Goal: Task Accomplishment & Management: Use online tool/utility

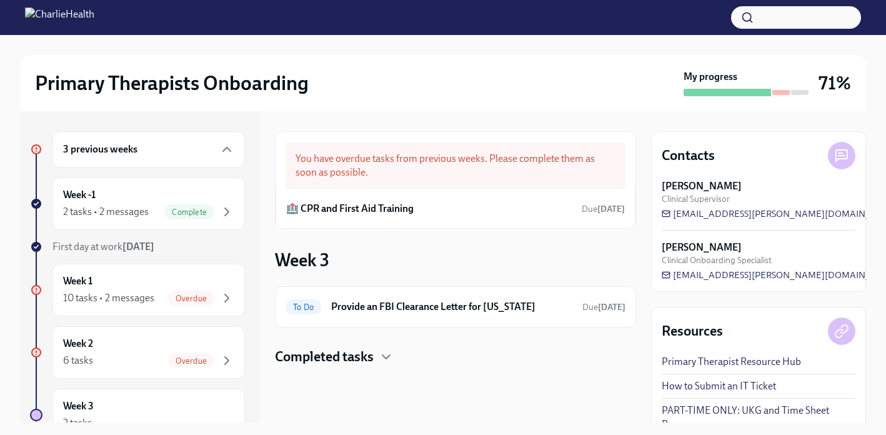
scroll to position [280, 0]
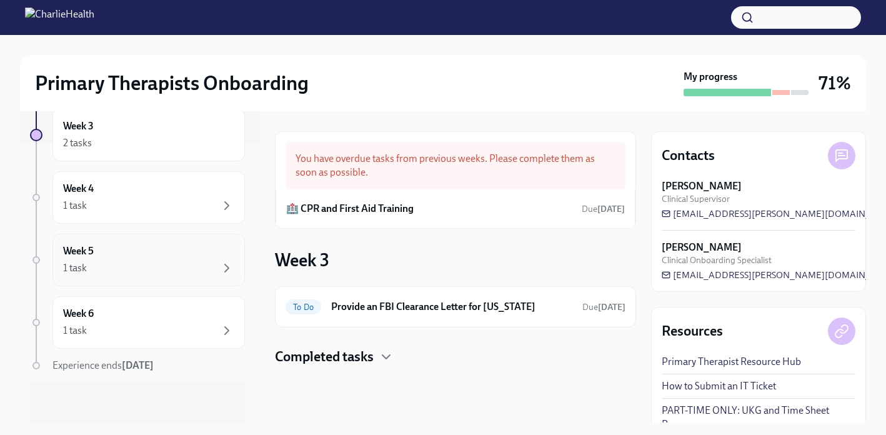
click at [128, 263] on div "1 task" at bounding box center [148, 267] width 171 height 15
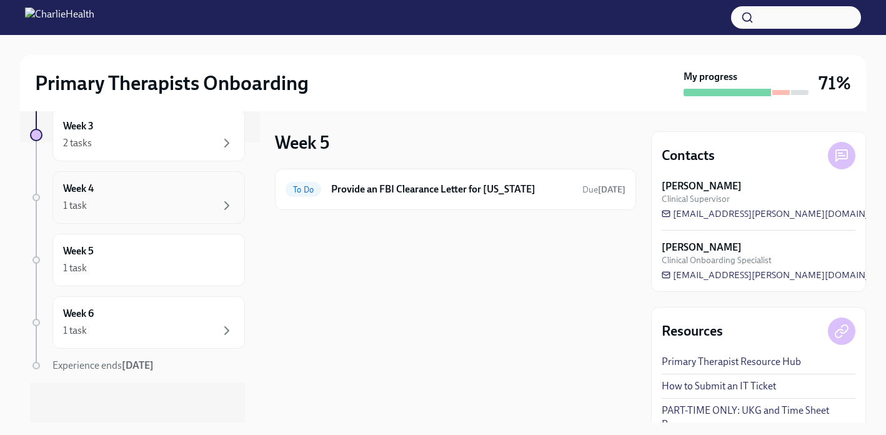
click at [126, 210] on div "1 task" at bounding box center [148, 205] width 171 height 15
click at [117, 148] on div "2 tasks" at bounding box center [148, 143] width 171 height 15
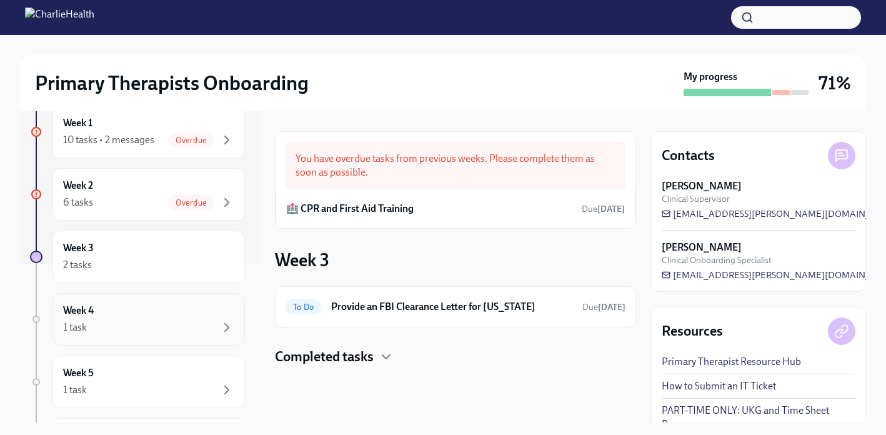
scroll to position [152, 0]
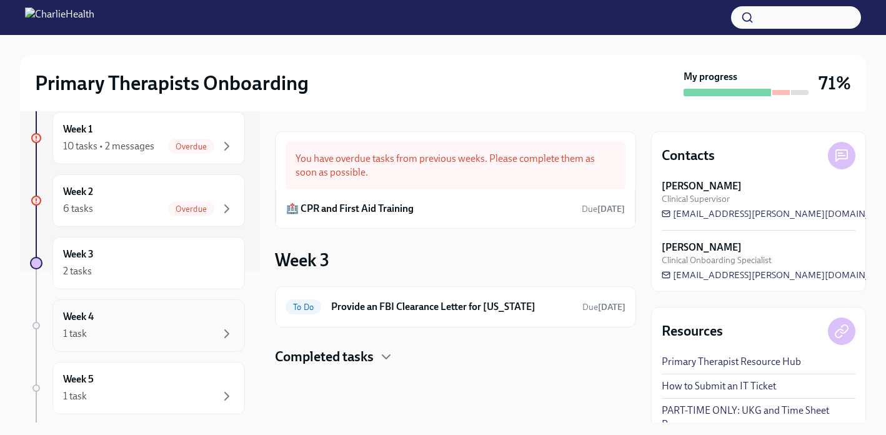
click at [113, 206] on div "6 tasks Overdue" at bounding box center [148, 208] width 171 height 15
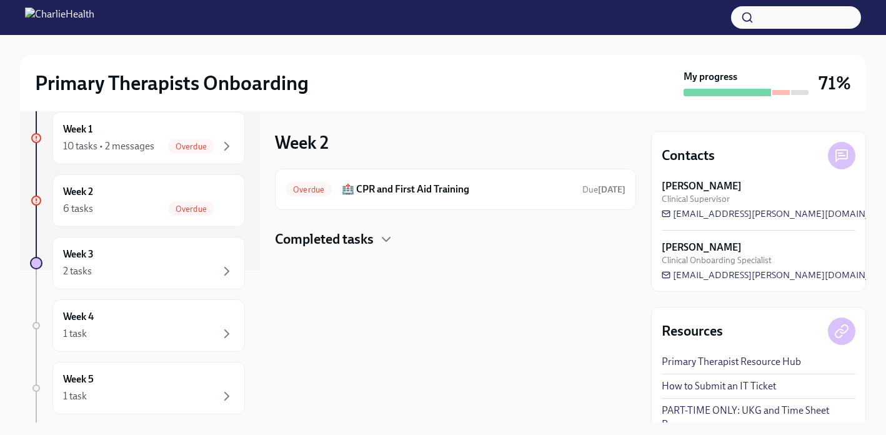
click at [345, 233] on h4 "Completed tasks" at bounding box center [324, 239] width 99 height 19
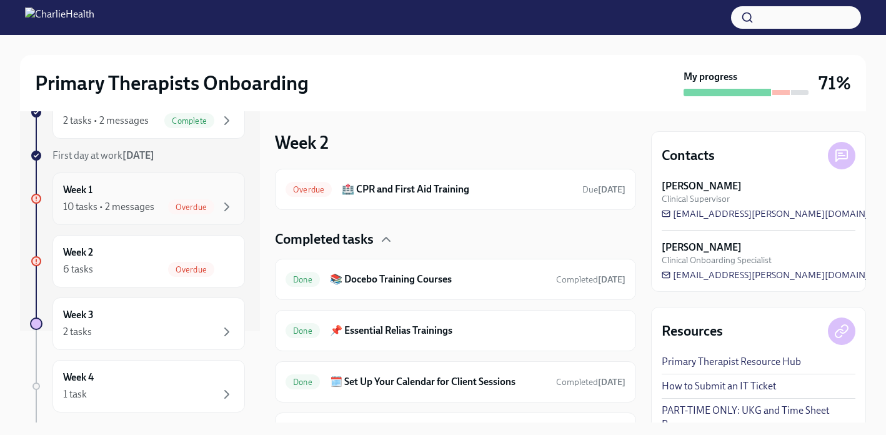
click at [199, 207] on span "Overdue" at bounding box center [191, 206] width 46 height 9
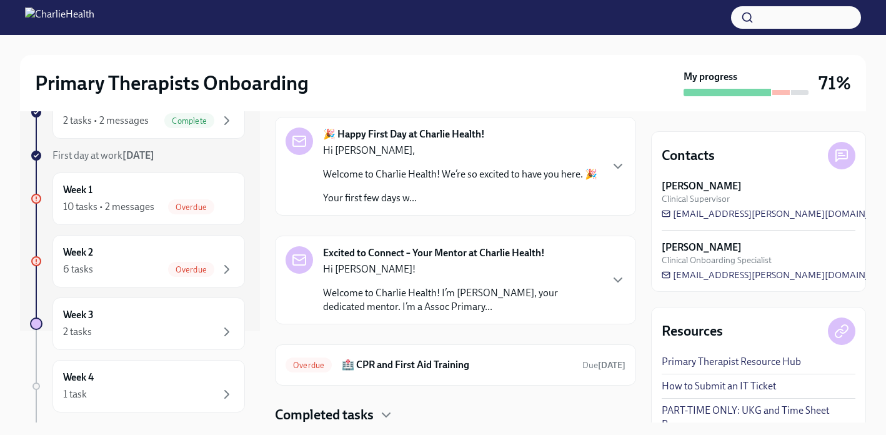
scroll to position [94, 0]
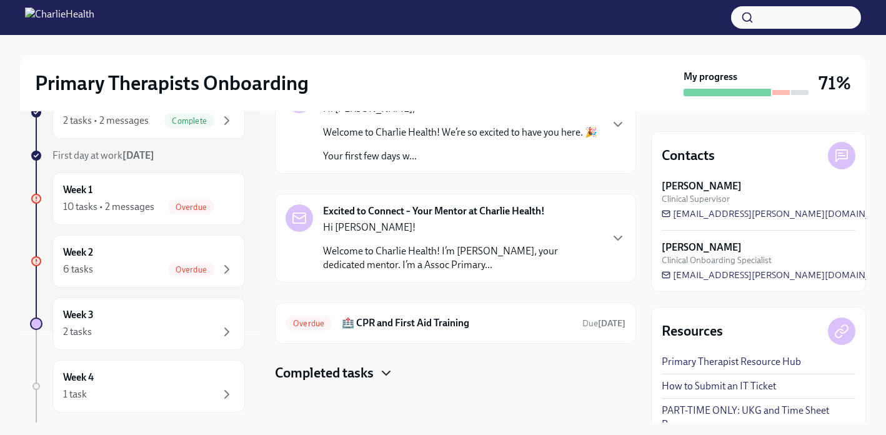
click at [381, 372] on icon "button" at bounding box center [385, 372] width 15 height 15
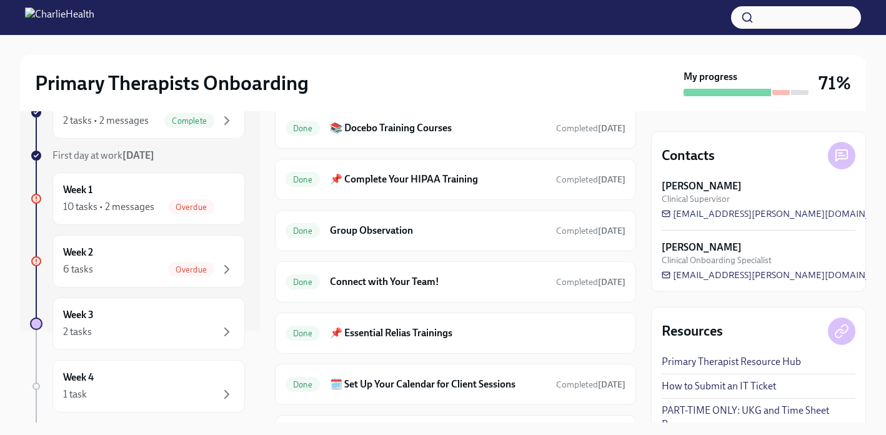
scroll to position [555, 0]
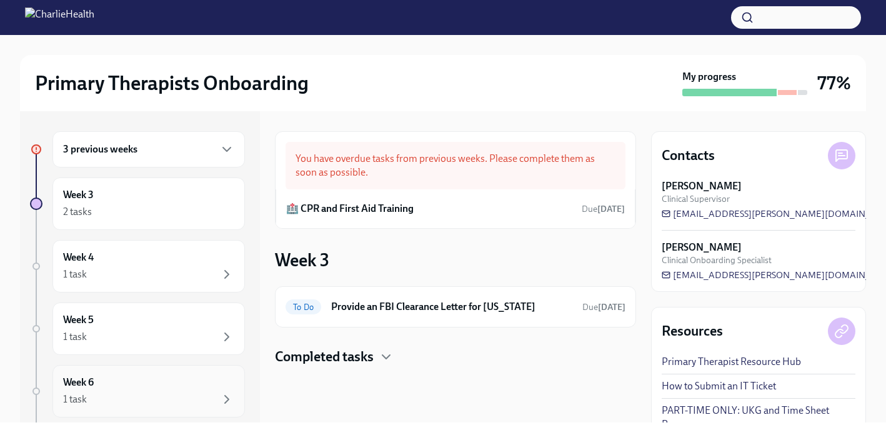
click at [199, 396] on div "1 task" at bounding box center [148, 399] width 171 height 15
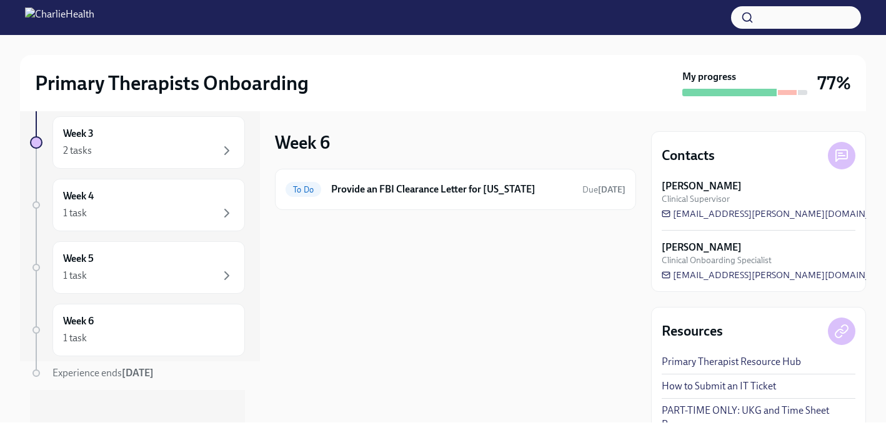
scroll to position [69, 0]
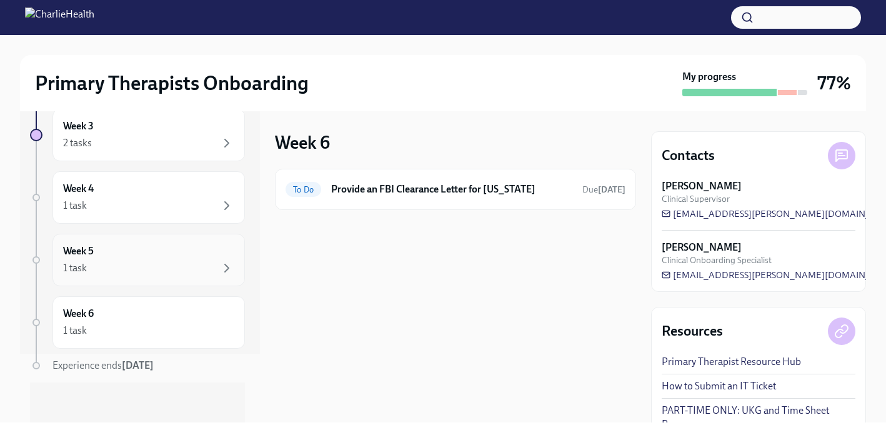
click at [175, 267] on div "1 task" at bounding box center [148, 267] width 171 height 15
click at [176, 269] on div "1 task" at bounding box center [148, 267] width 171 height 15
click at [170, 215] on div "Week 4 1 task" at bounding box center [148, 197] width 192 height 52
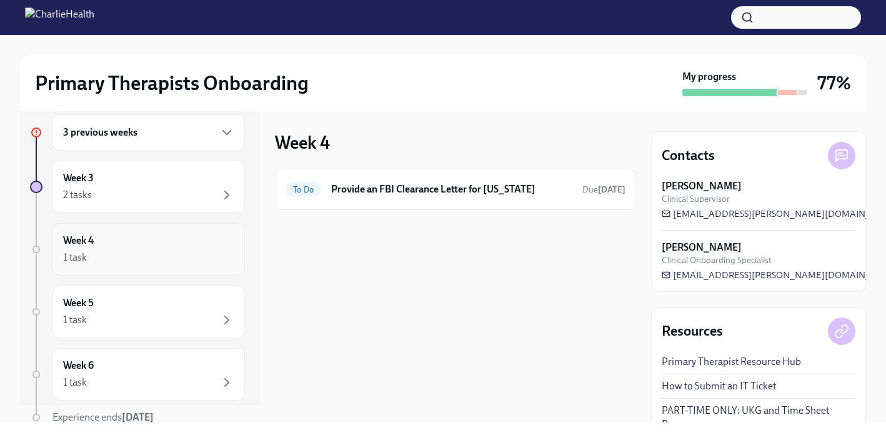
scroll to position [10, 0]
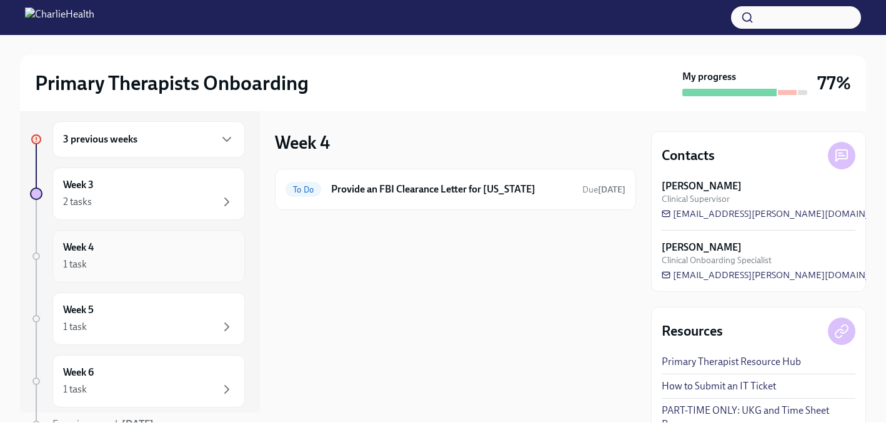
click at [170, 215] on div "Week 3 2 tasks" at bounding box center [148, 193] width 192 height 52
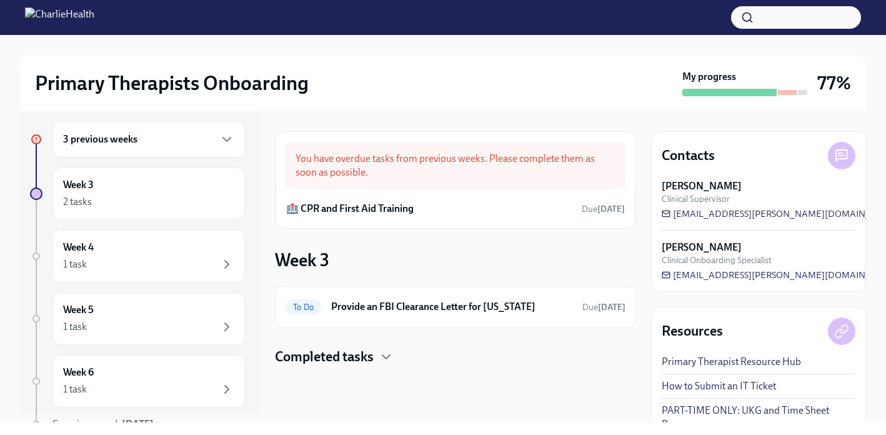
click at [365, 362] on h4 "Completed tasks" at bounding box center [324, 356] width 99 height 19
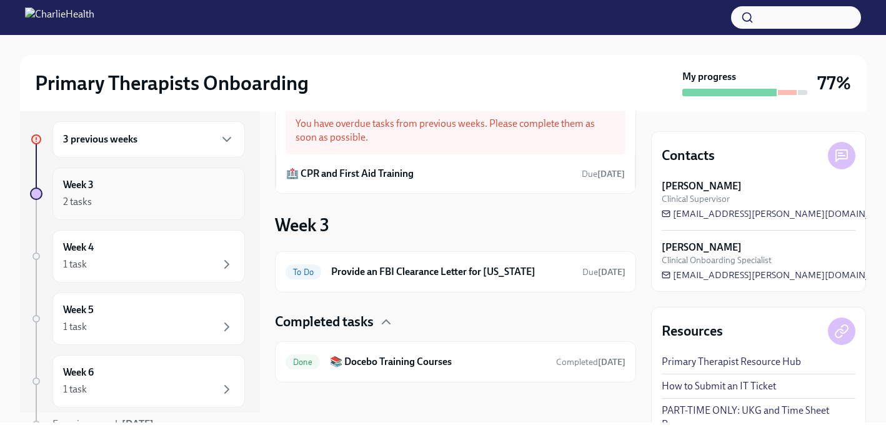
click at [185, 175] on div "Week 3 2 tasks" at bounding box center [148, 193] width 192 height 52
click at [165, 145] on div "3 previous weeks" at bounding box center [148, 139] width 171 height 15
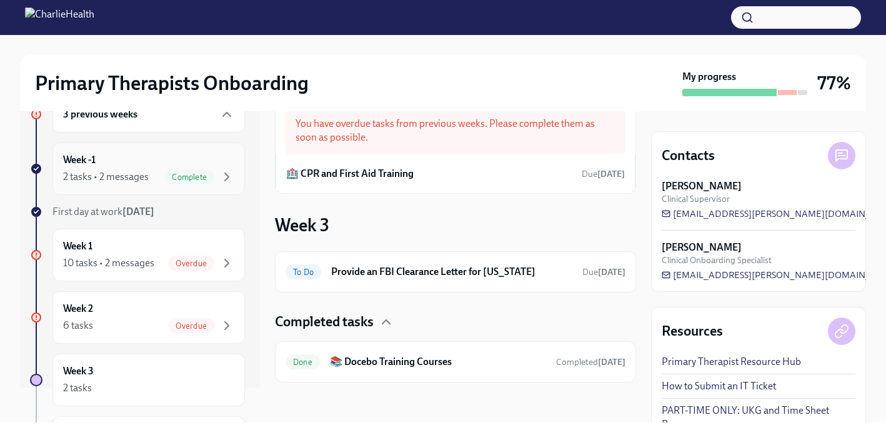
click at [170, 179] on span "Complete" at bounding box center [189, 176] width 50 height 9
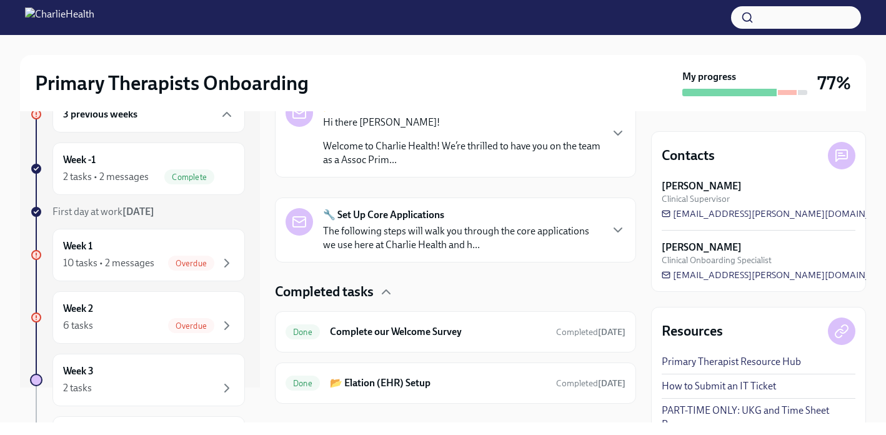
scroll to position [250, 0]
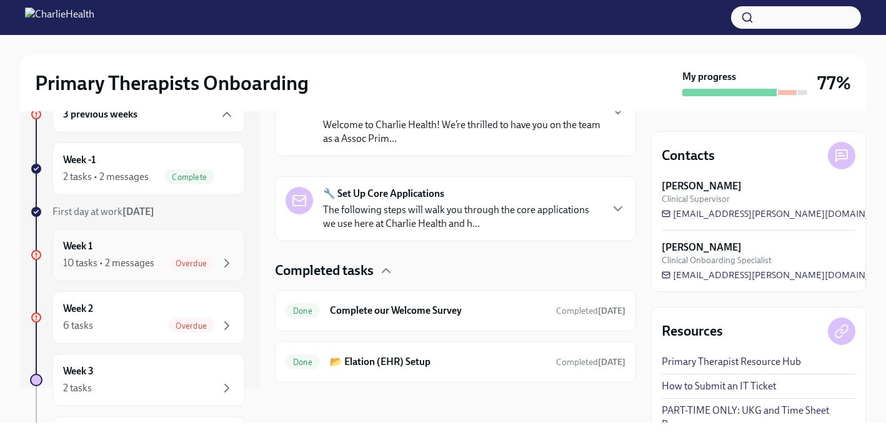
click at [191, 250] on div "Week 1 10 tasks • 2 messages Overdue" at bounding box center [148, 254] width 171 height 31
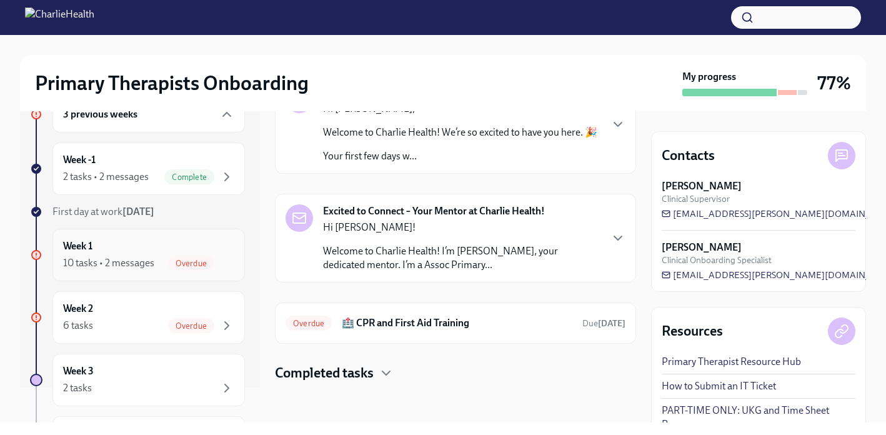
scroll to position [94, 0]
click at [381, 377] on icon "button" at bounding box center [385, 372] width 15 height 15
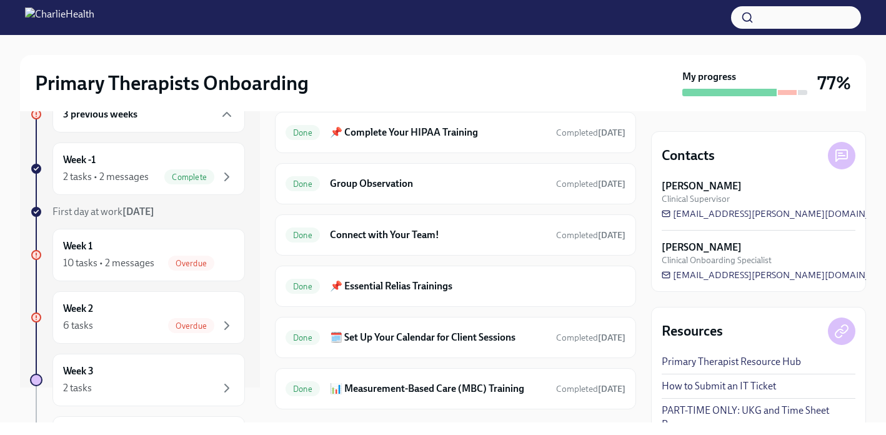
scroll to position [555, 0]
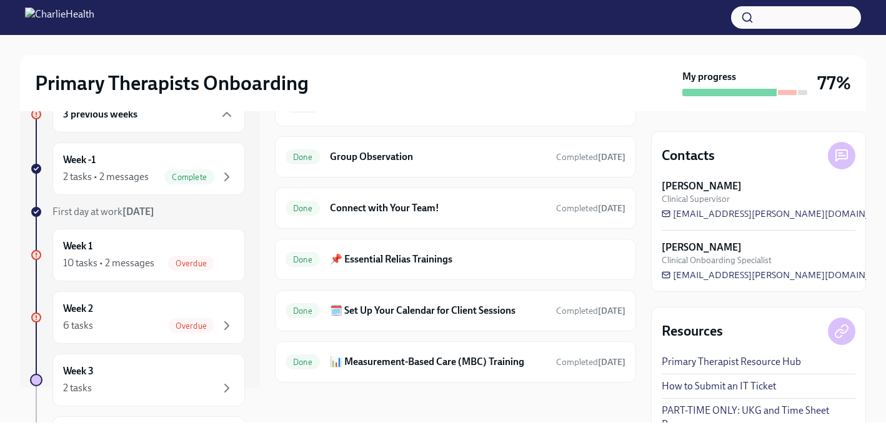
click at [787, 14] on button "button" at bounding box center [796, 17] width 130 height 22
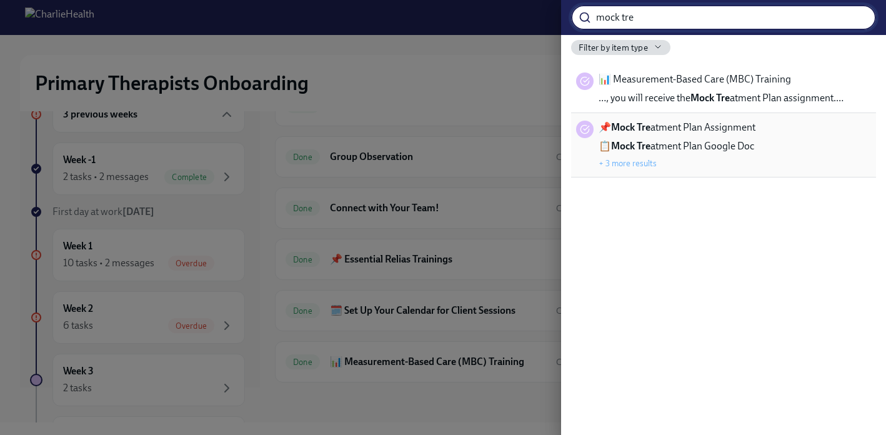
type input "mock tre"
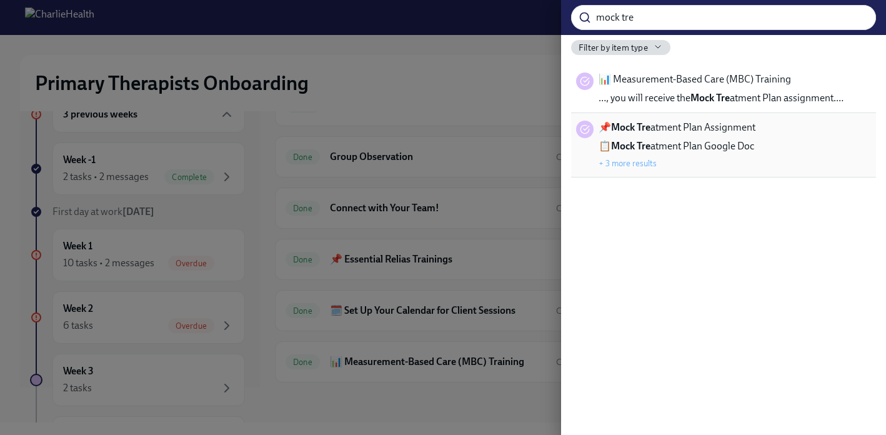
click at [721, 125] on span "📌 Mock Tre atment Plan Assignment" at bounding box center [676, 128] width 157 height 14
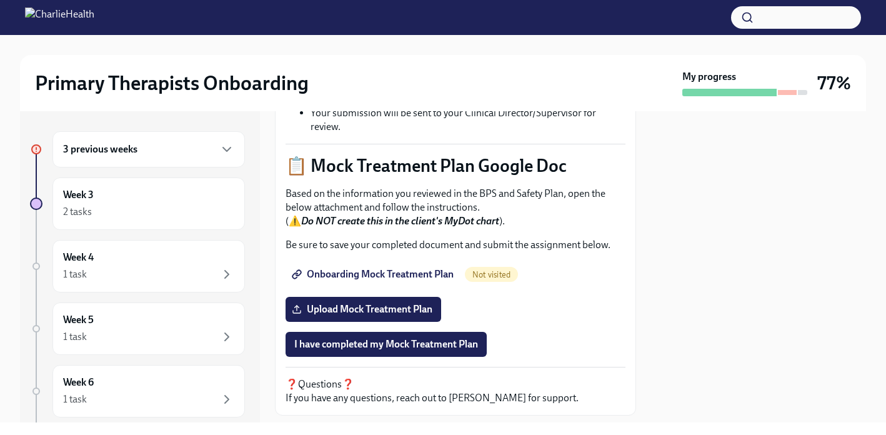
scroll to position [568, 0]
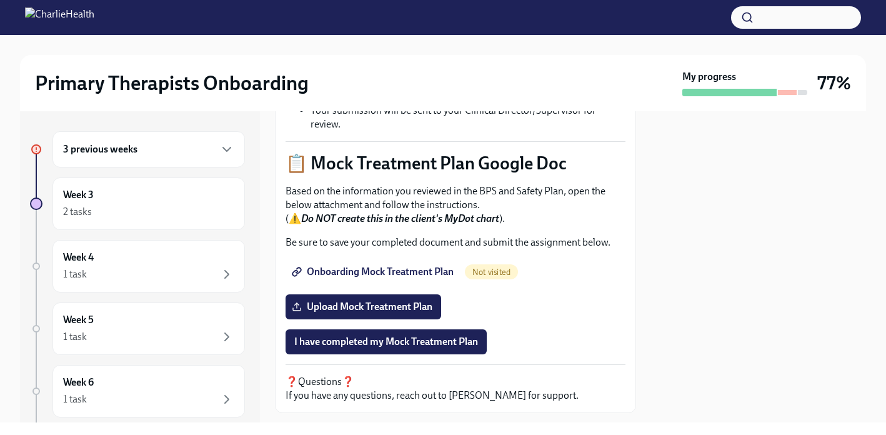
click at [403, 265] on span "Onboarding Mock Treatment Plan" at bounding box center [373, 271] width 159 height 12
